Goal: Use online tool/utility: Utilize a website feature to perform a specific function

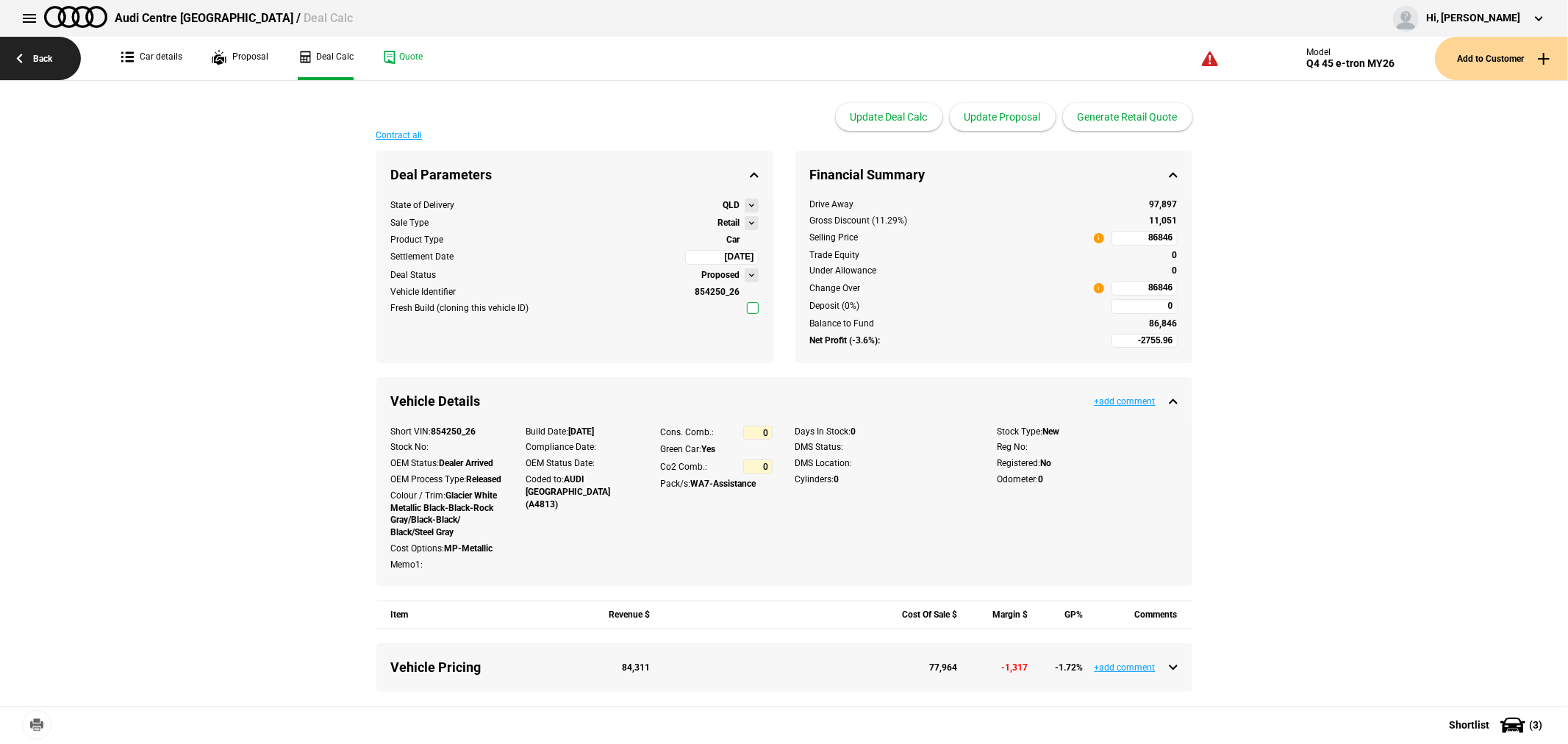
click at [32, 47] on link "Back" at bounding box center [40, 58] width 81 height 43
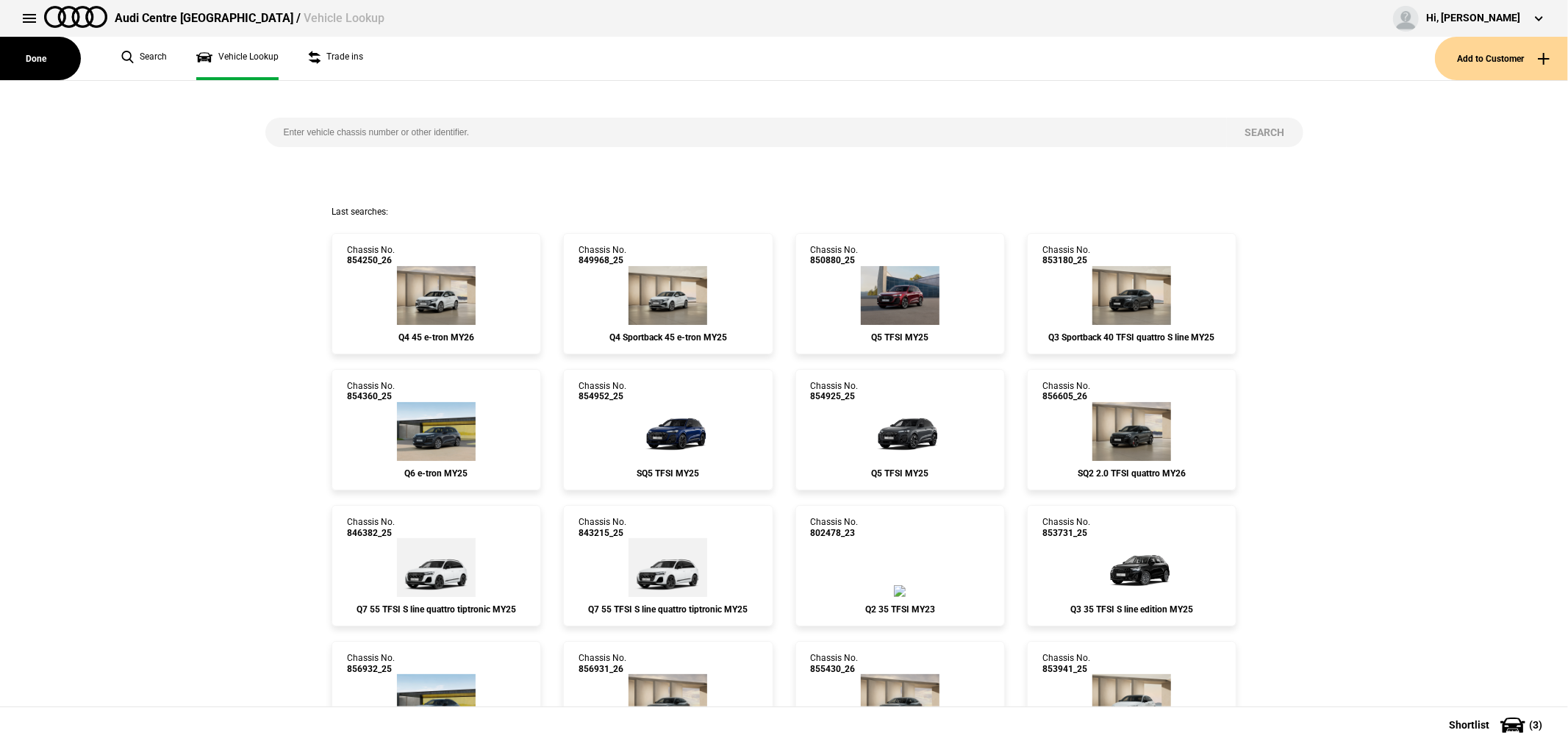
click at [479, 122] on input "search" at bounding box center [746, 132] width 962 height 30
type input "854189"
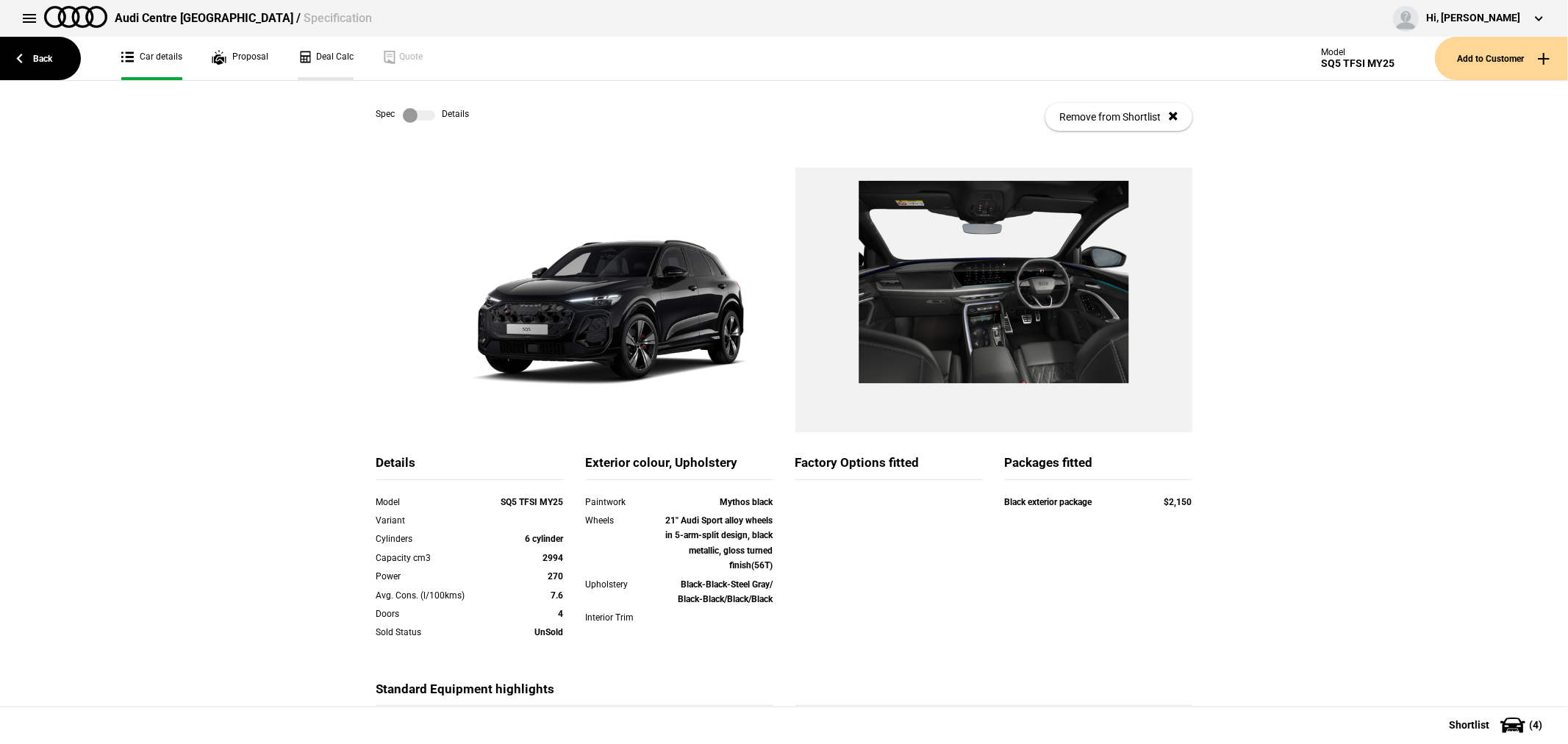
click at [329, 53] on link "Deal Calc" at bounding box center [325, 58] width 56 height 43
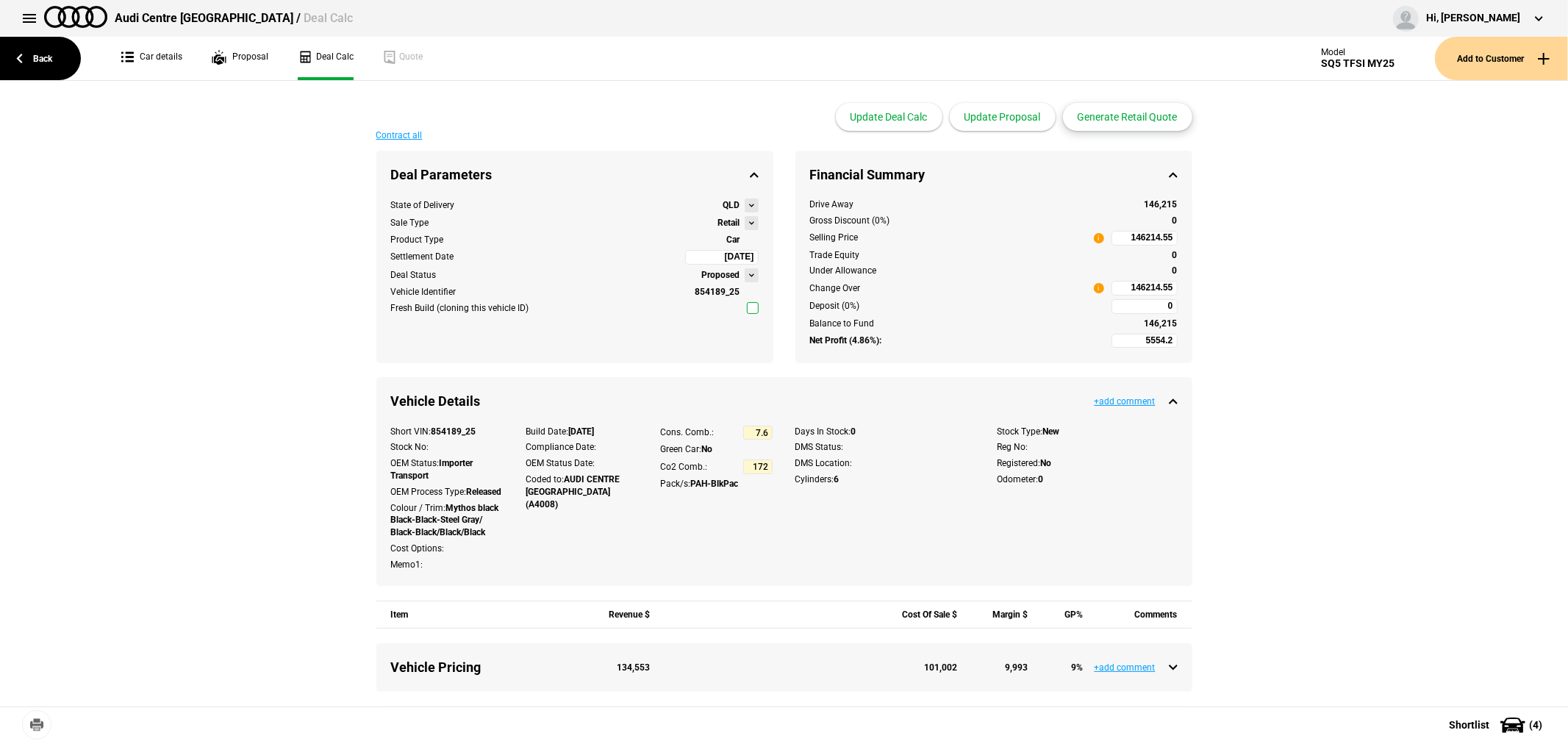
click at [1131, 118] on button "Generate Retail Quote" at bounding box center [1128, 117] width 130 height 28
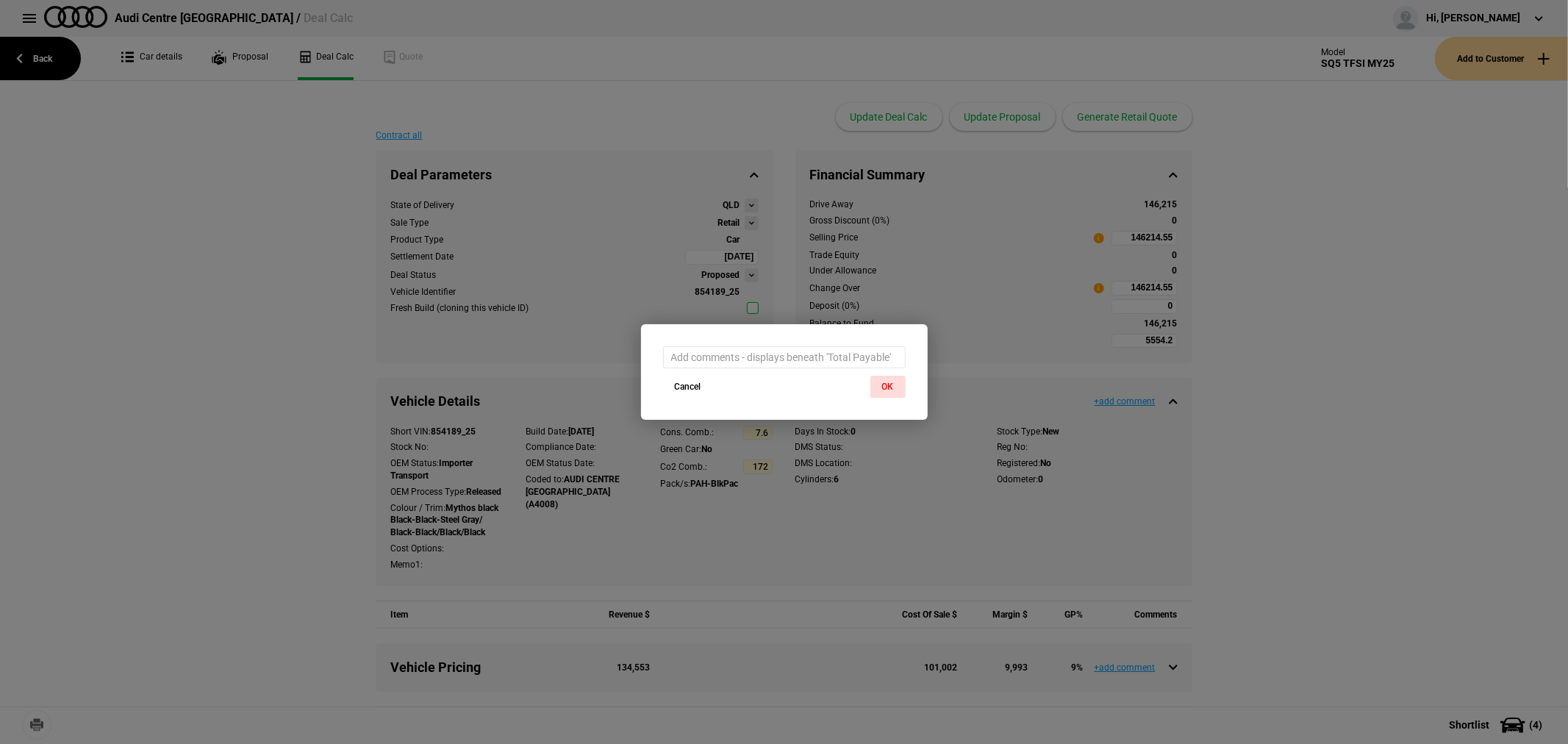
click at [889, 386] on button "OK" at bounding box center [888, 386] width 35 height 22
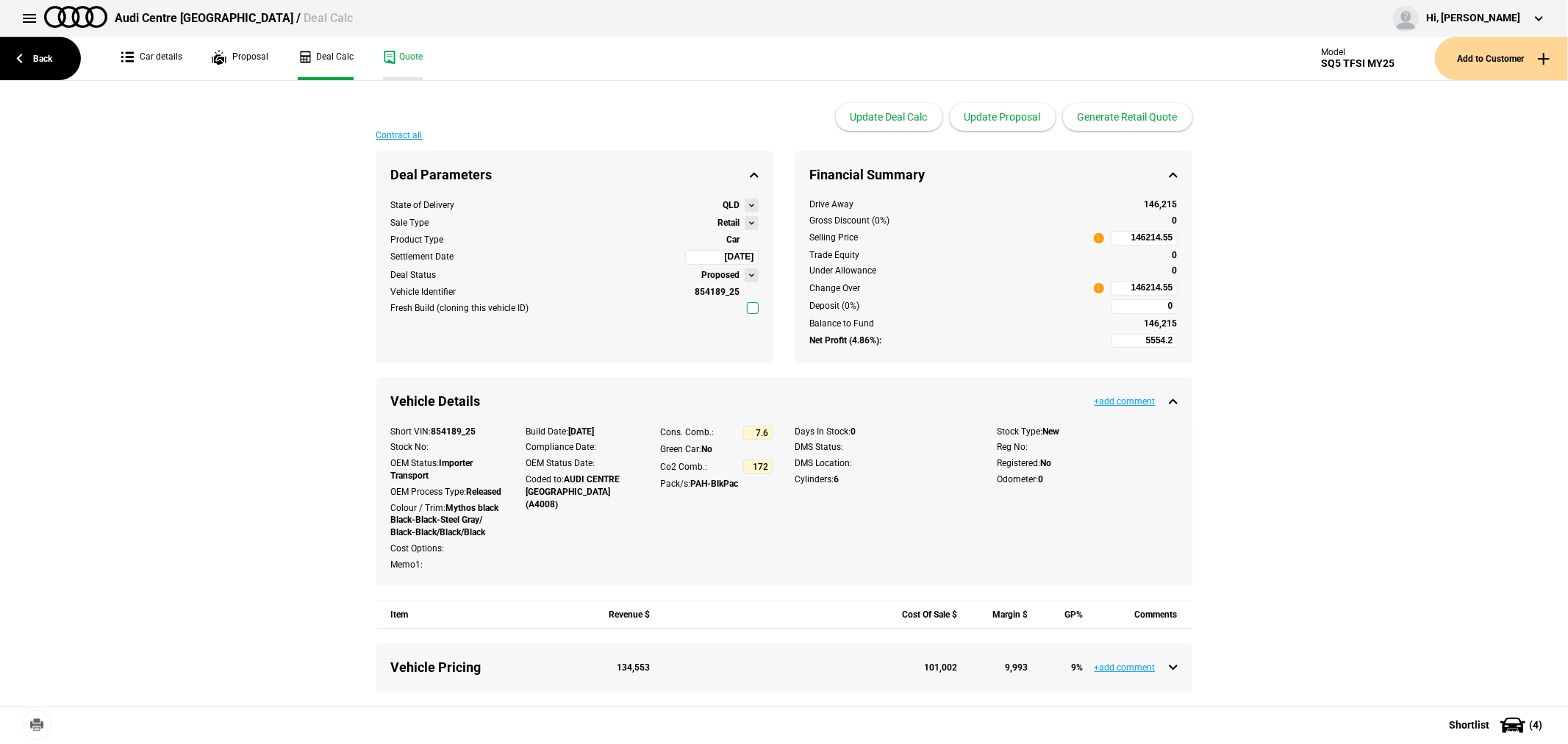
click at [400, 53] on link "Quote" at bounding box center [403, 58] width 40 height 43
